Goal: Task Accomplishment & Management: Manage account settings

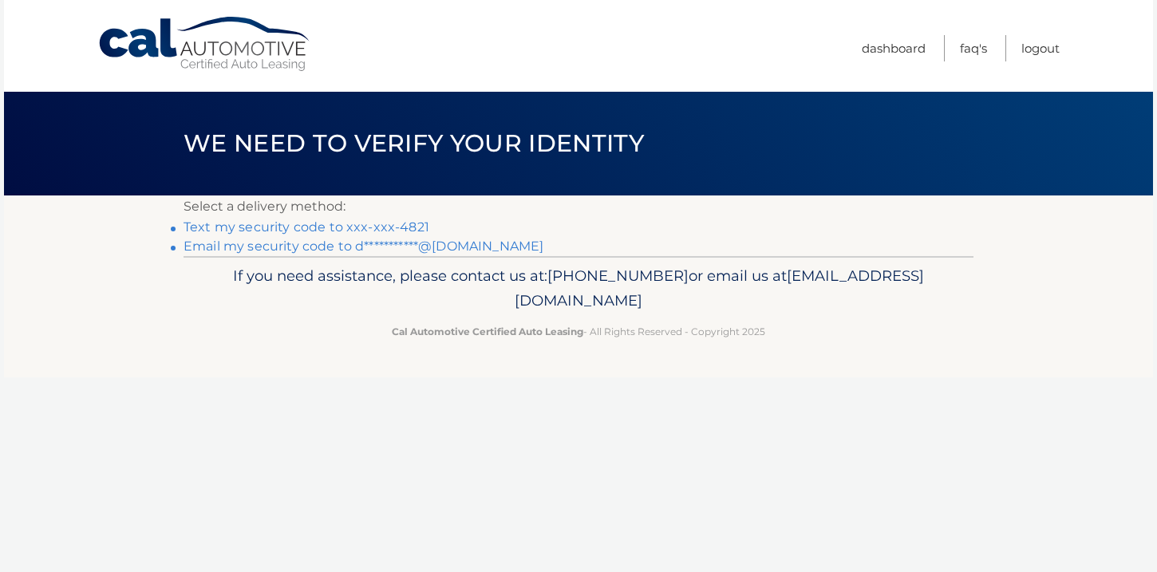
click at [414, 227] on link "Text my security code to xxx-xxx-4821" at bounding box center [307, 226] width 246 height 15
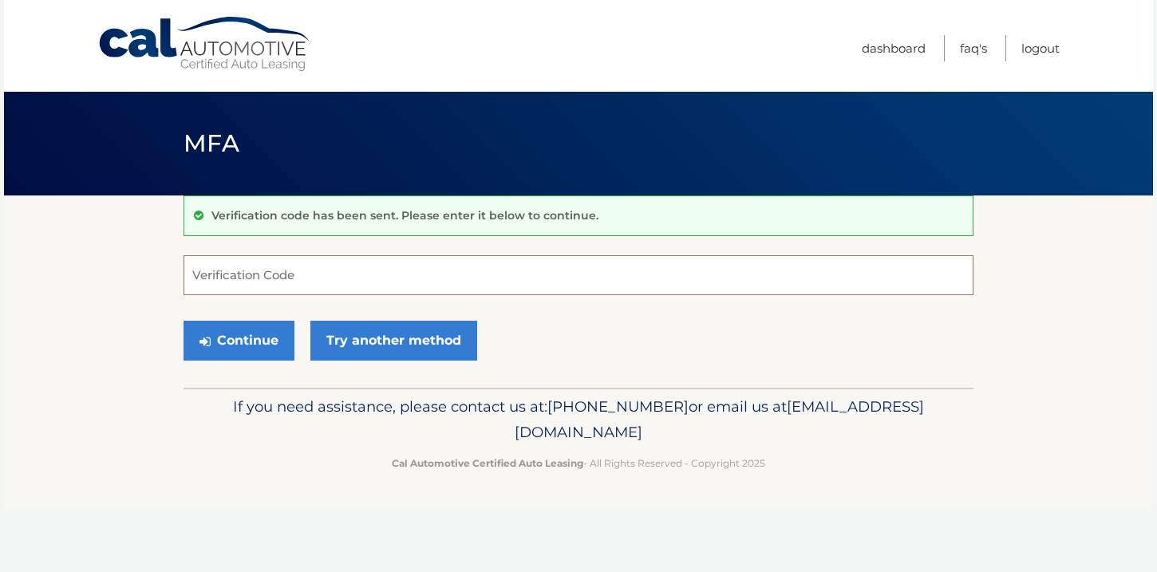
click at [409, 265] on input "Verification Code" at bounding box center [579, 275] width 790 height 40
type input "6"
type input "802496"
click at [223, 353] on button "Continue" at bounding box center [239, 341] width 111 height 40
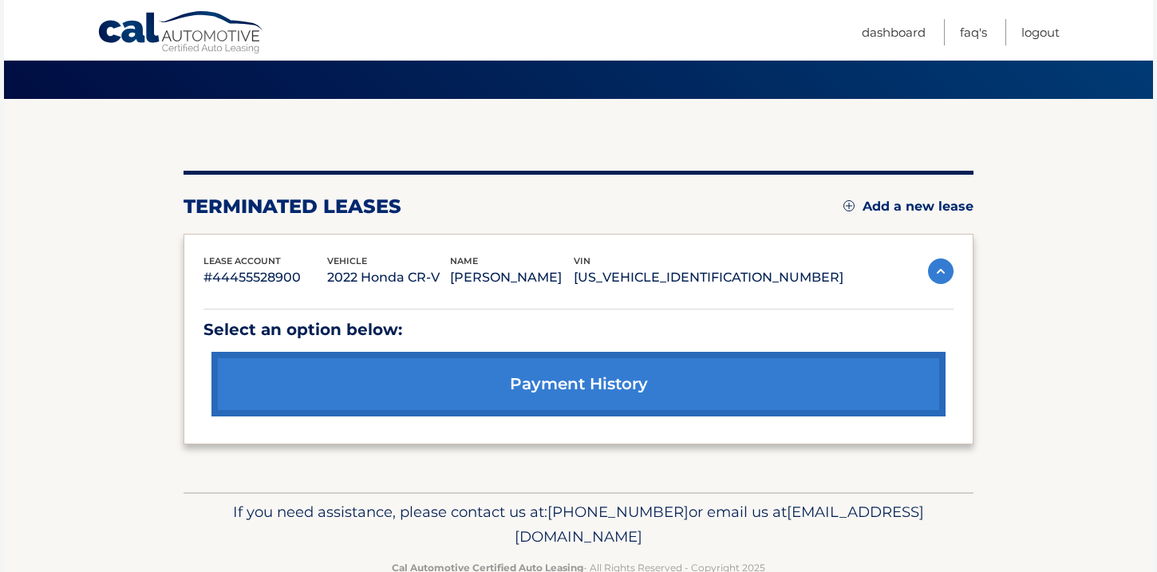
scroll to position [98, 0]
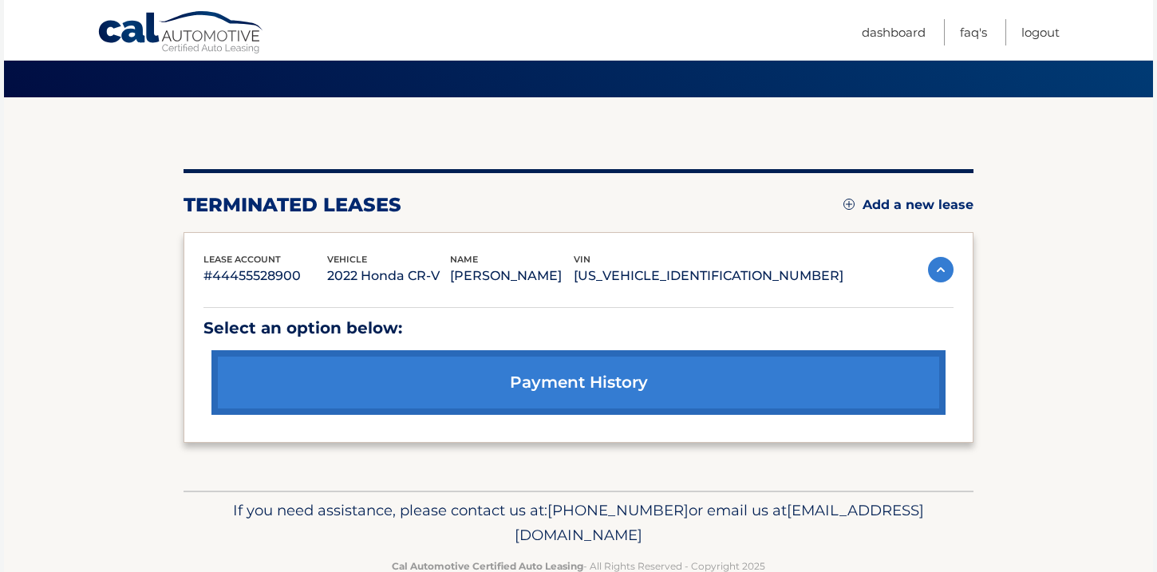
click at [921, 206] on link "Add a new lease" at bounding box center [908, 205] width 130 height 16
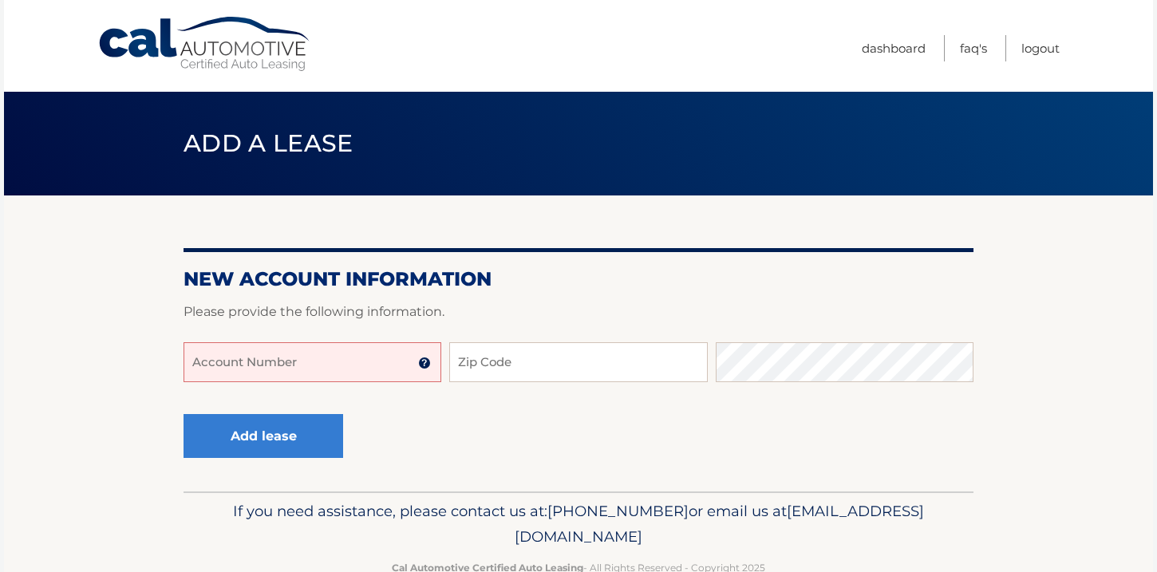
click at [346, 363] on input "Account Number" at bounding box center [313, 362] width 258 height 40
type input "44455999366"
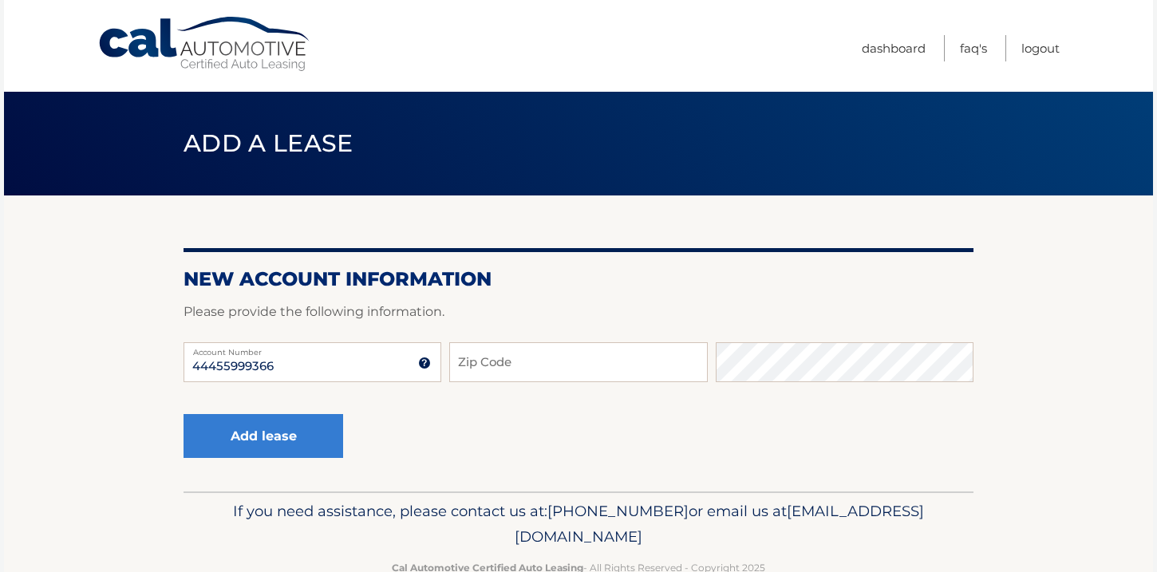
click at [420, 360] on img at bounding box center [424, 363] width 13 height 13
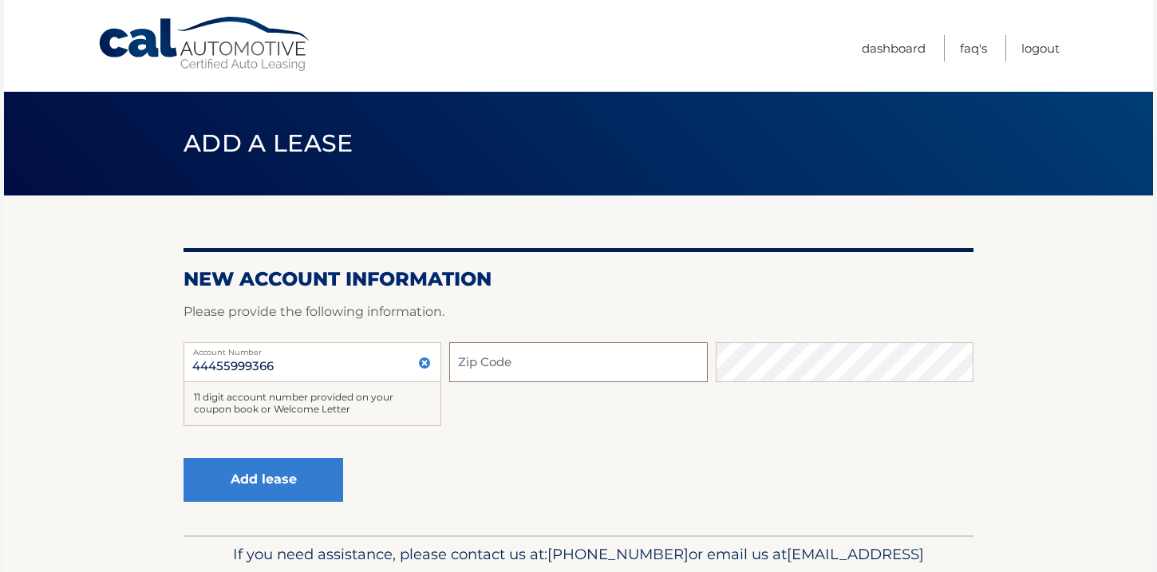
click at [536, 367] on input "Zip Code" at bounding box center [578, 362] width 258 height 40
type input "11694"
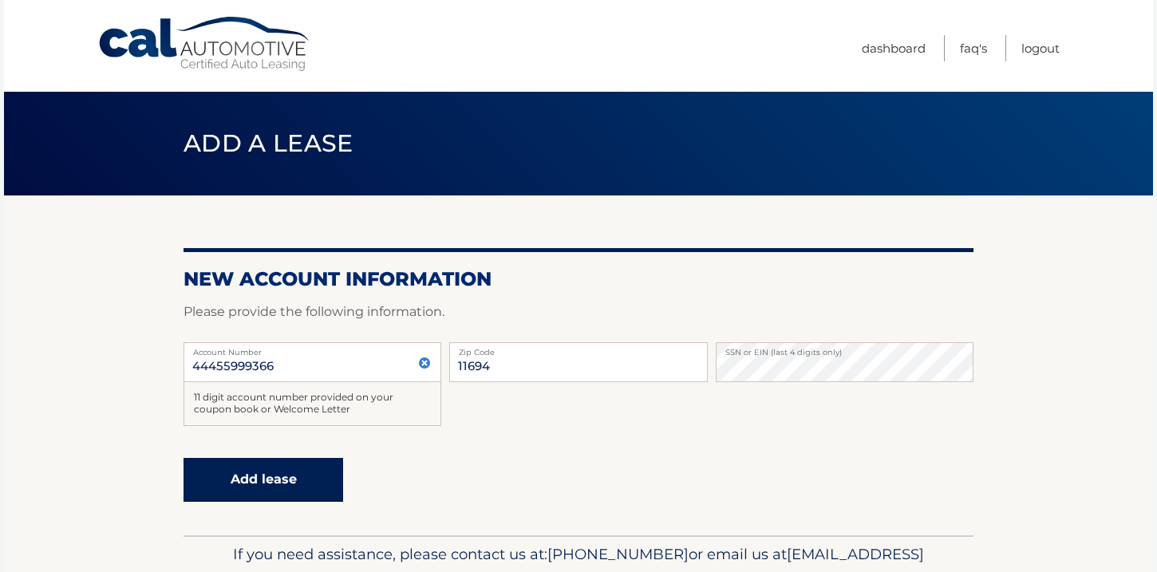
click at [307, 467] on button "Add lease" at bounding box center [264, 480] width 160 height 44
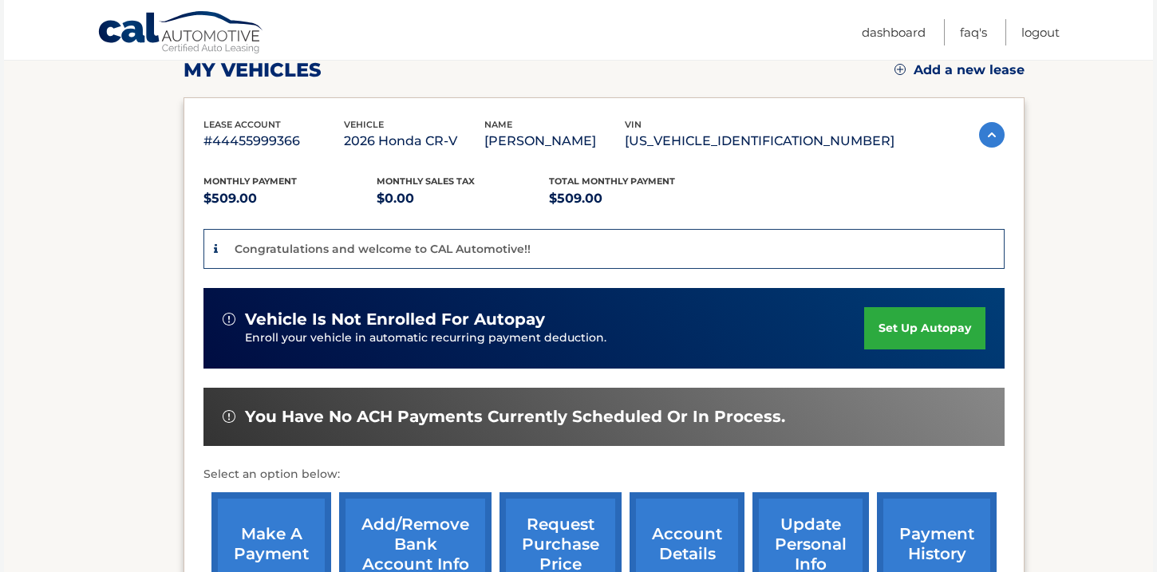
scroll to position [237, 0]
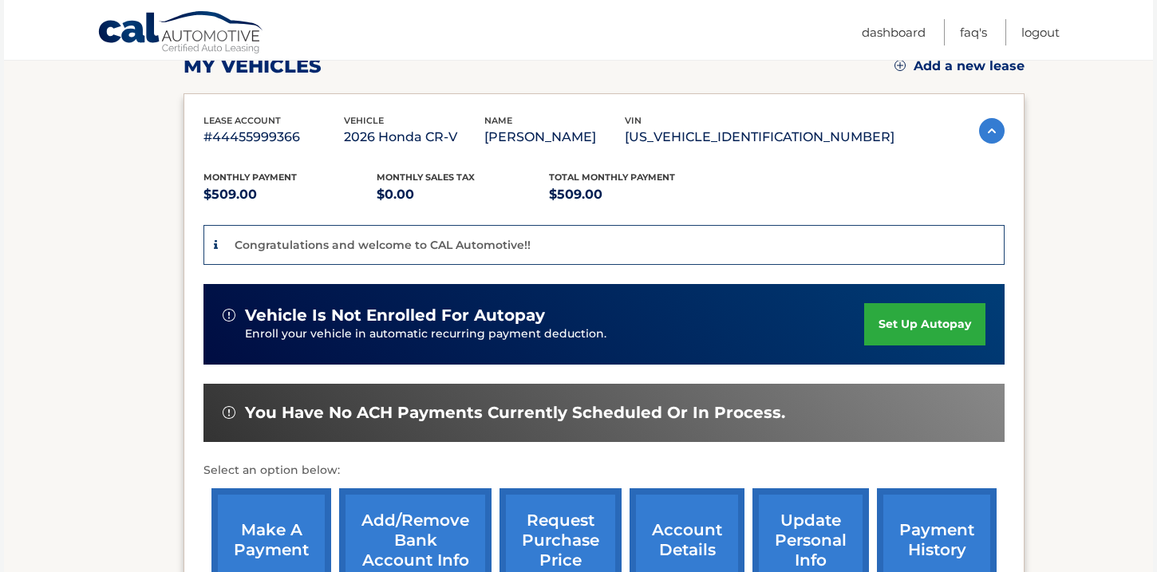
click at [931, 322] on link "set up autopay" at bounding box center [924, 324] width 121 height 42
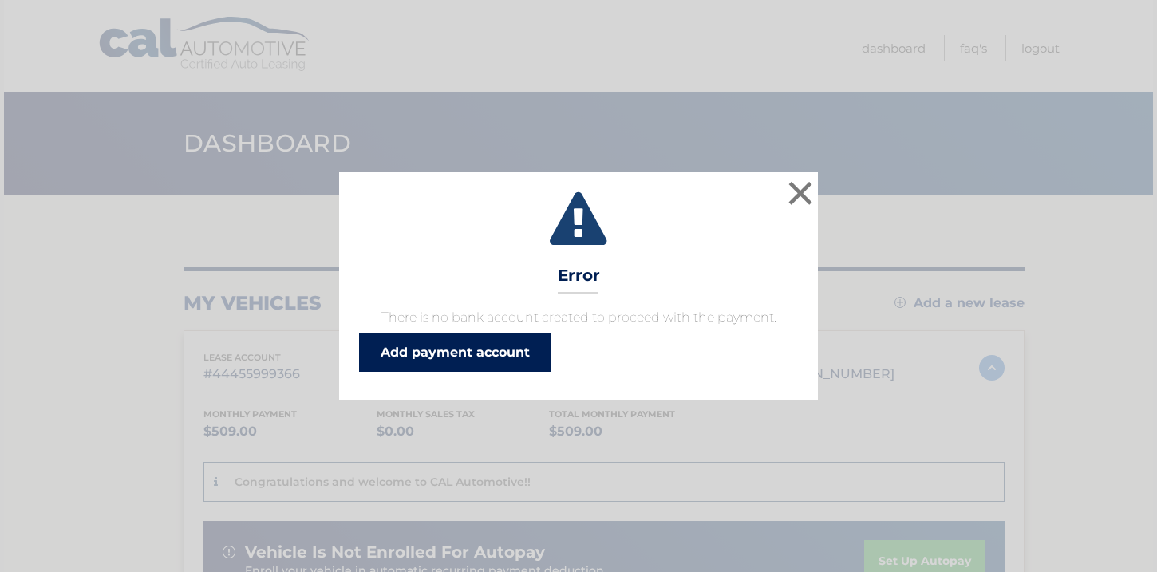
click at [476, 352] on link "Add payment account" at bounding box center [454, 353] width 191 height 38
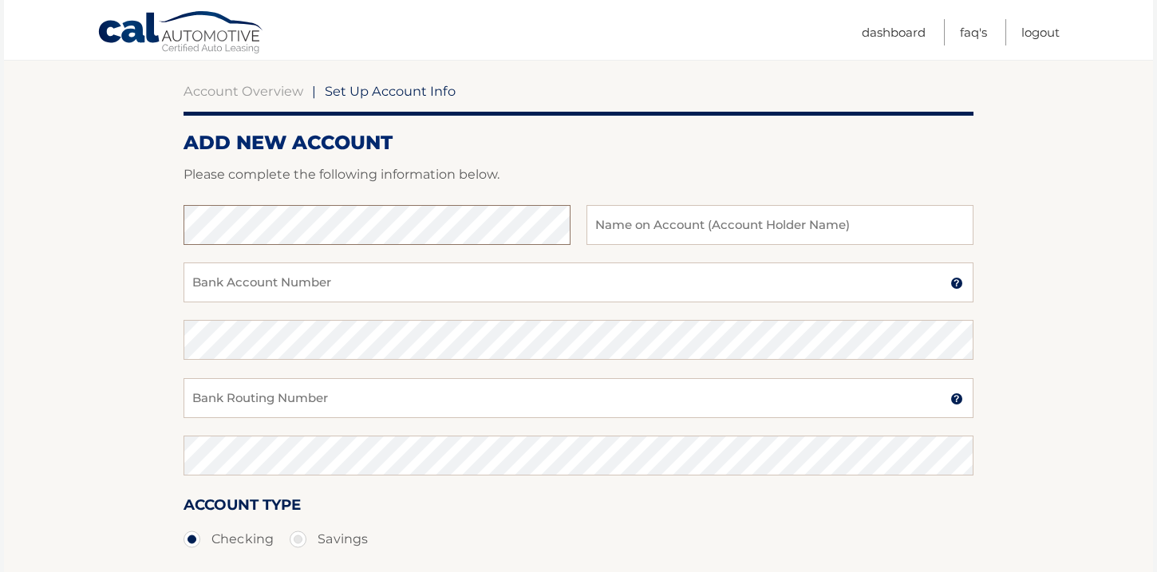
scroll to position [144, 0]
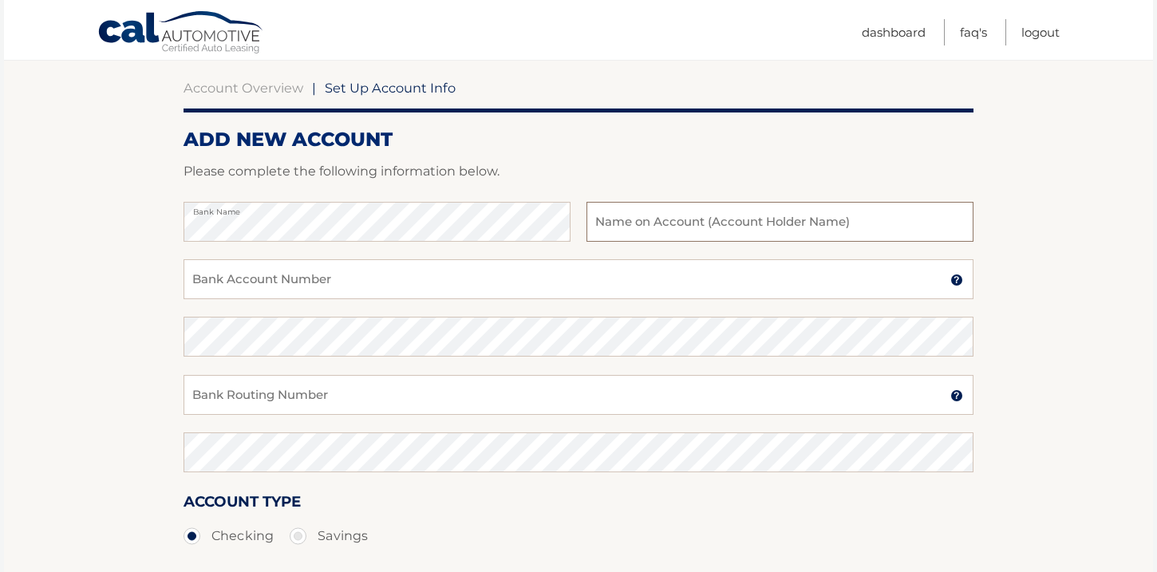
click at [664, 224] on input "text" at bounding box center [779, 222] width 387 height 40
type input "[PERSON_NAME]"
click at [583, 275] on input "Bank Account Number" at bounding box center [579, 279] width 790 height 40
type input "0"
type input "3229129402"
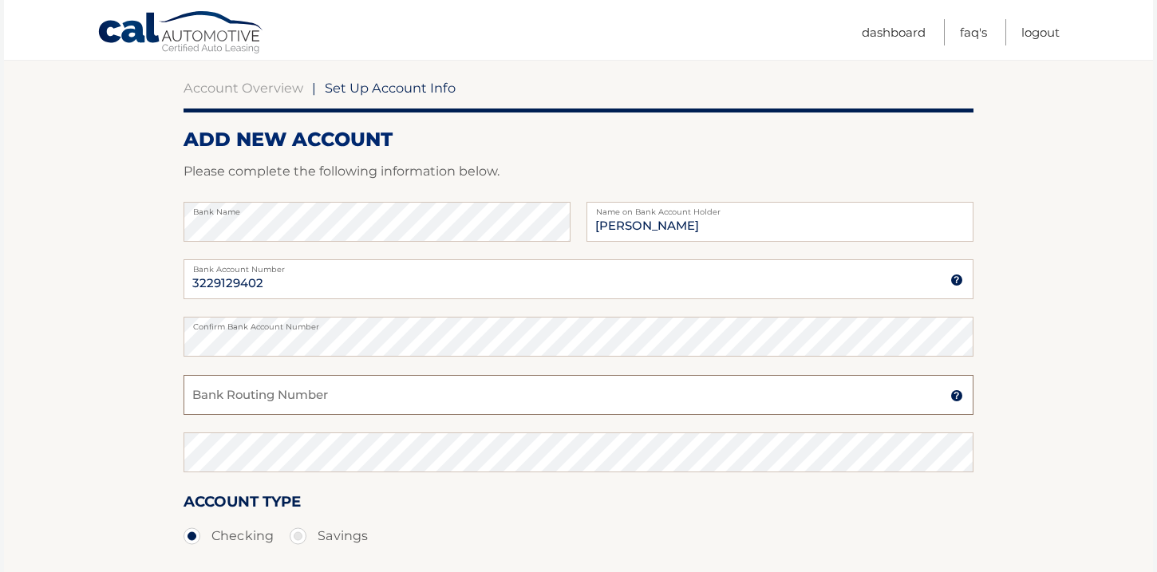
click at [428, 405] on input "Bank Routing Number" at bounding box center [579, 395] width 790 height 40
type input "031176110"
click at [956, 393] on img at bounding box center [956, 395] width 13 height 13
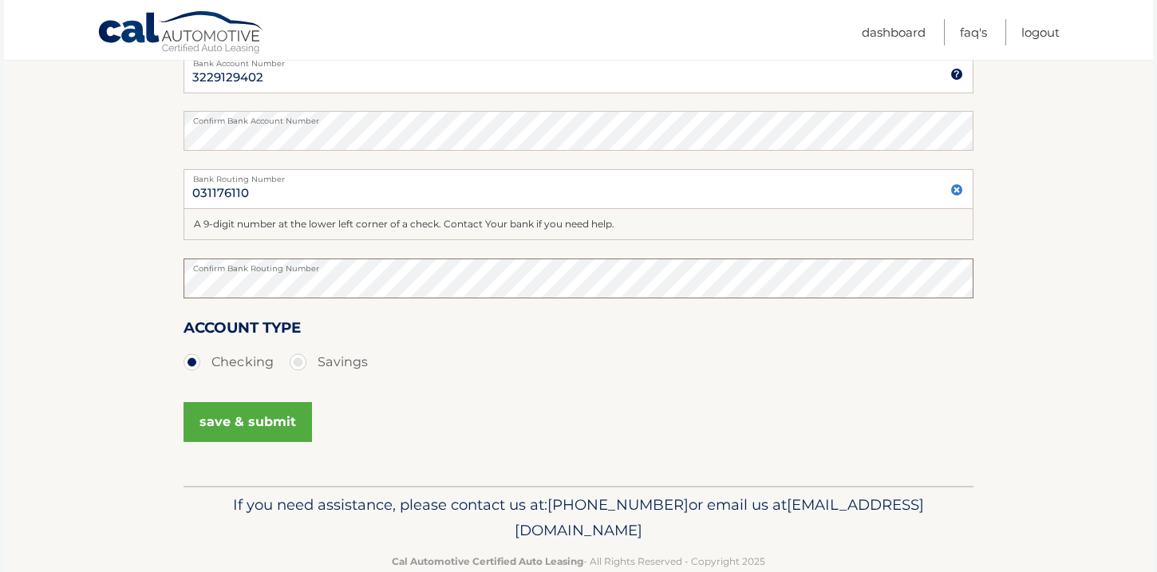
scroll to position [381, 0]
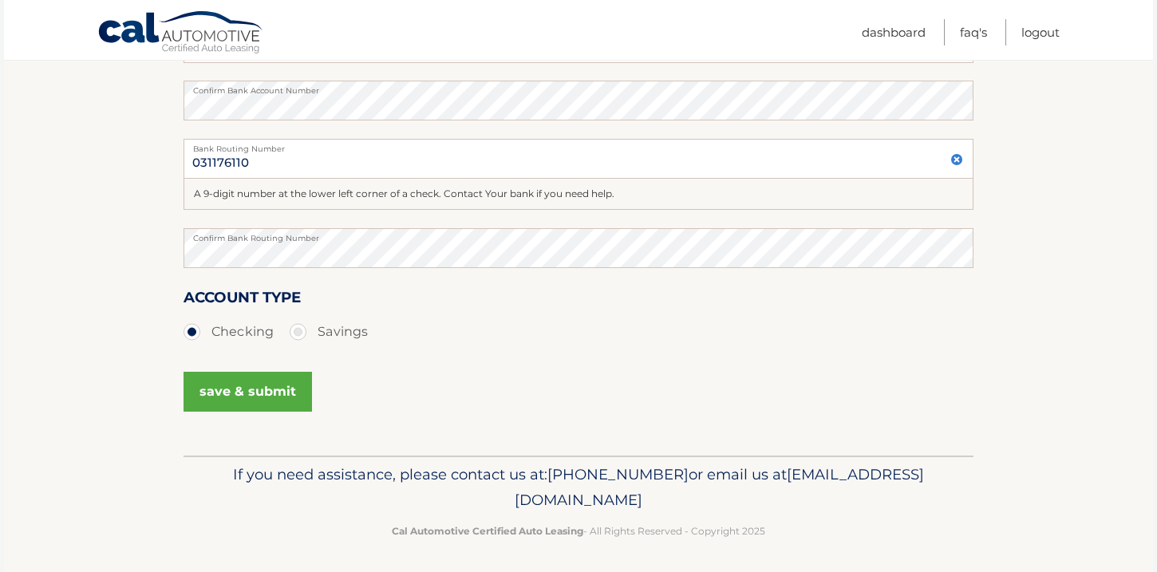
click at [276, 393] on button "save & submit" at bounding box center [248, 392] width 128 height 40
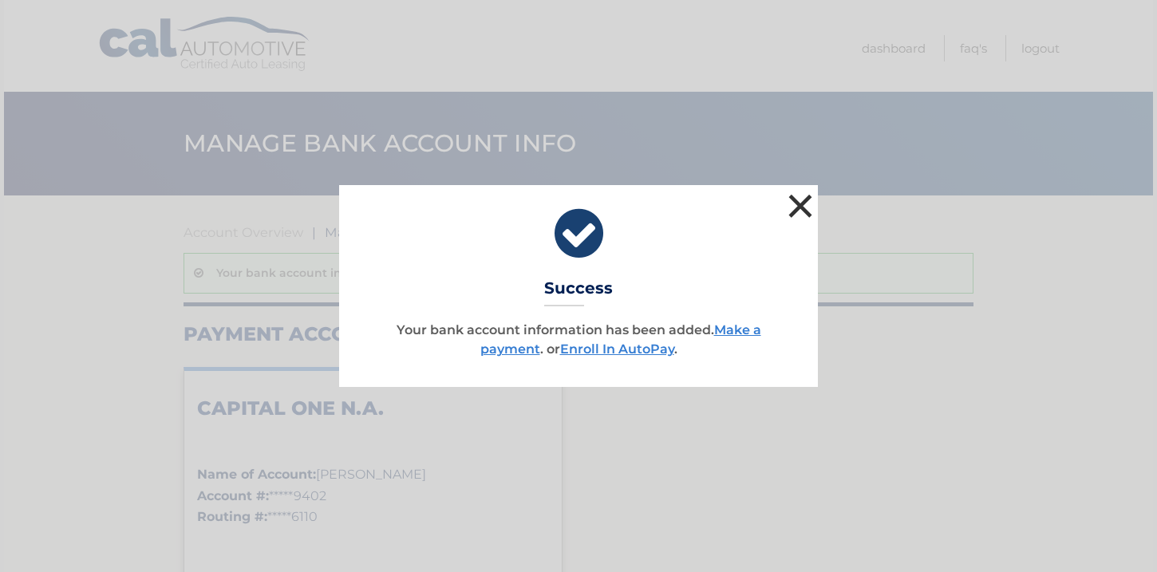
click at [800, 211] on button "×" at bounding box center [800, 206] width 32 height 32
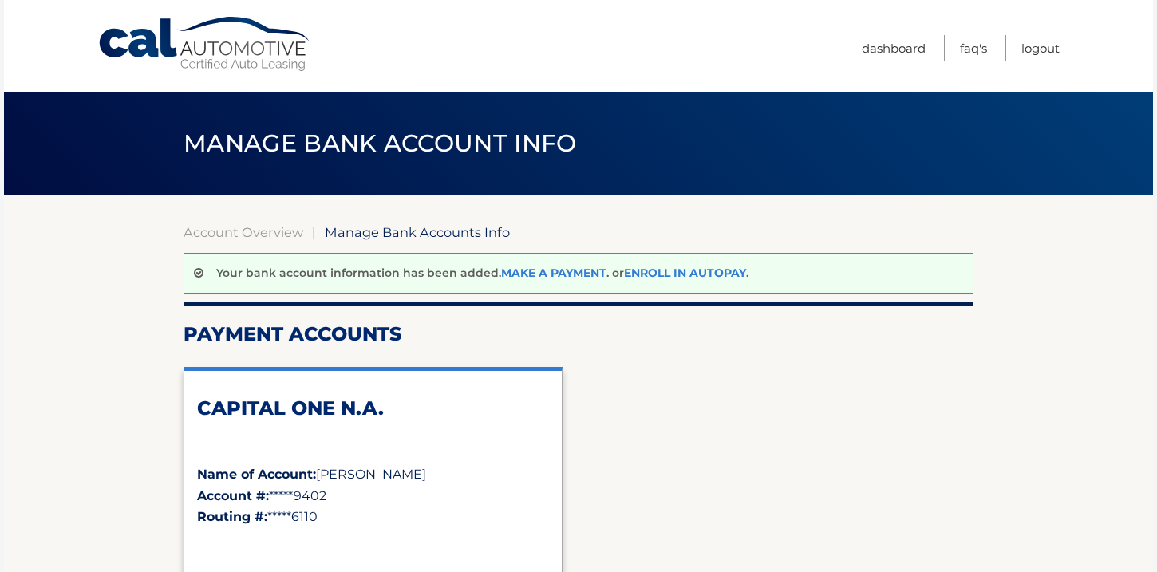
click at [737, 442] on div "CAPITAL ONE N.A. Name of Account: [PERSON_NAME] Account #: *****9402 Routing #:…" at bounding box center [579, 510] width 790 height 313
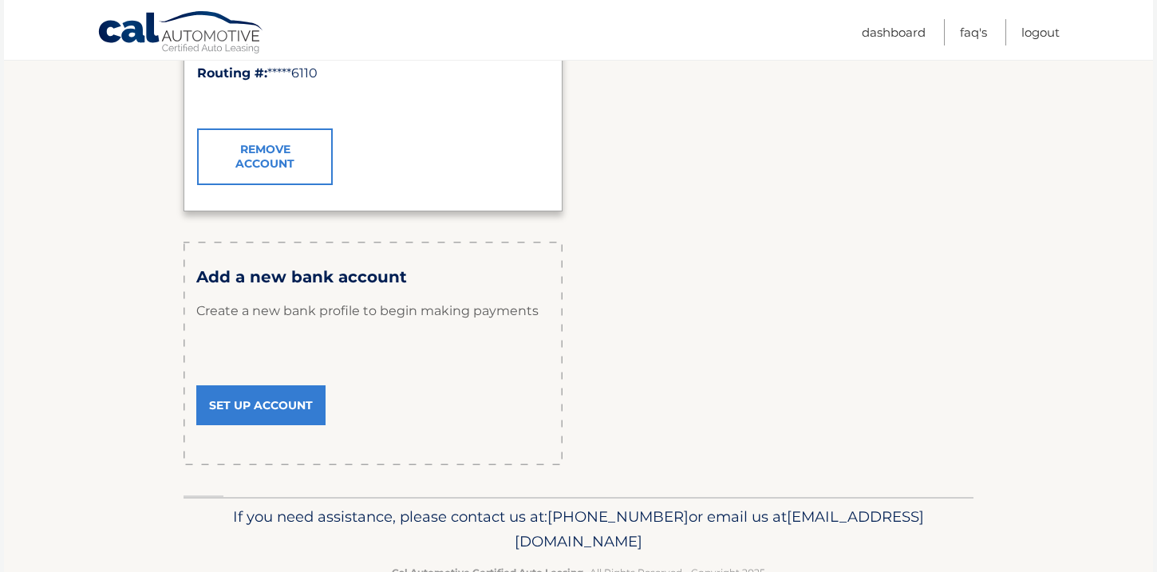
scroll to position [490, 0]
